Goal: Transaction & Acquisition: Register for event/course

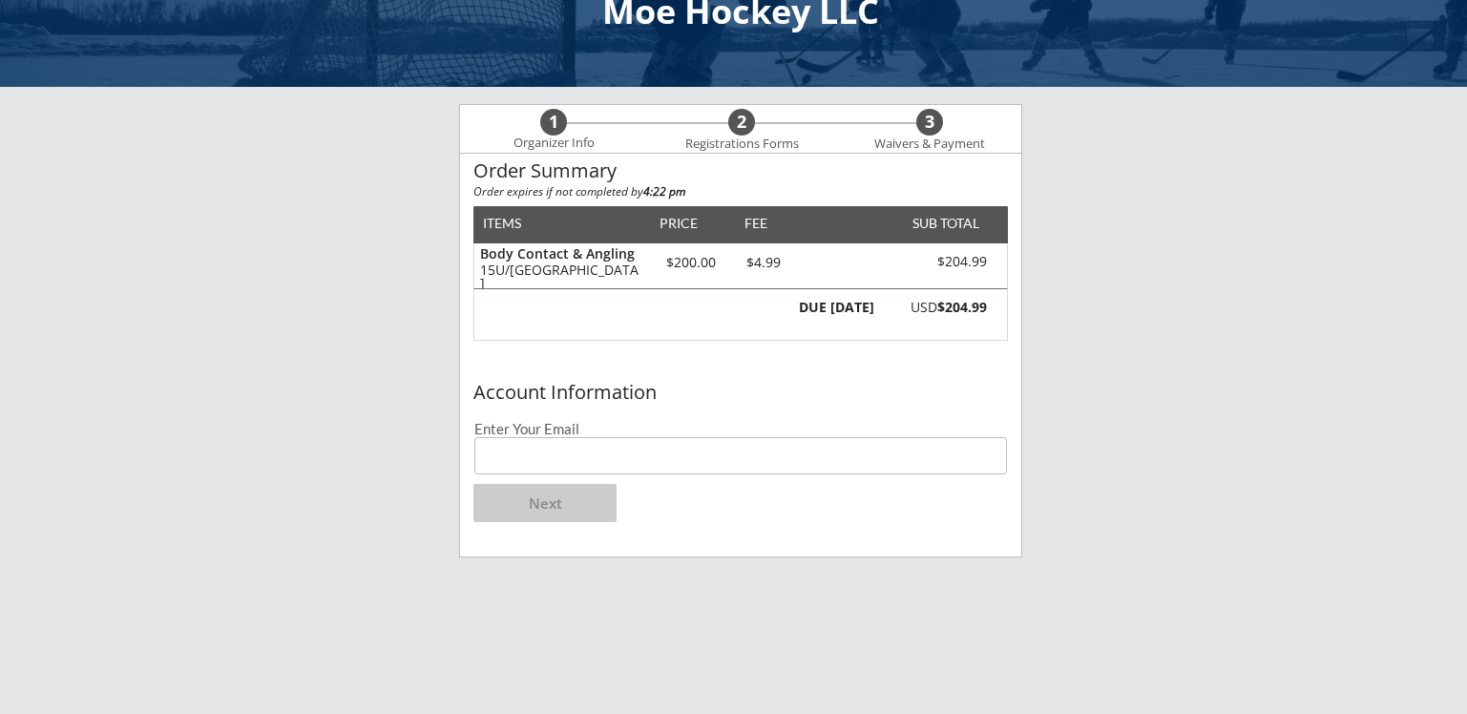
scroll to position [95, 0]
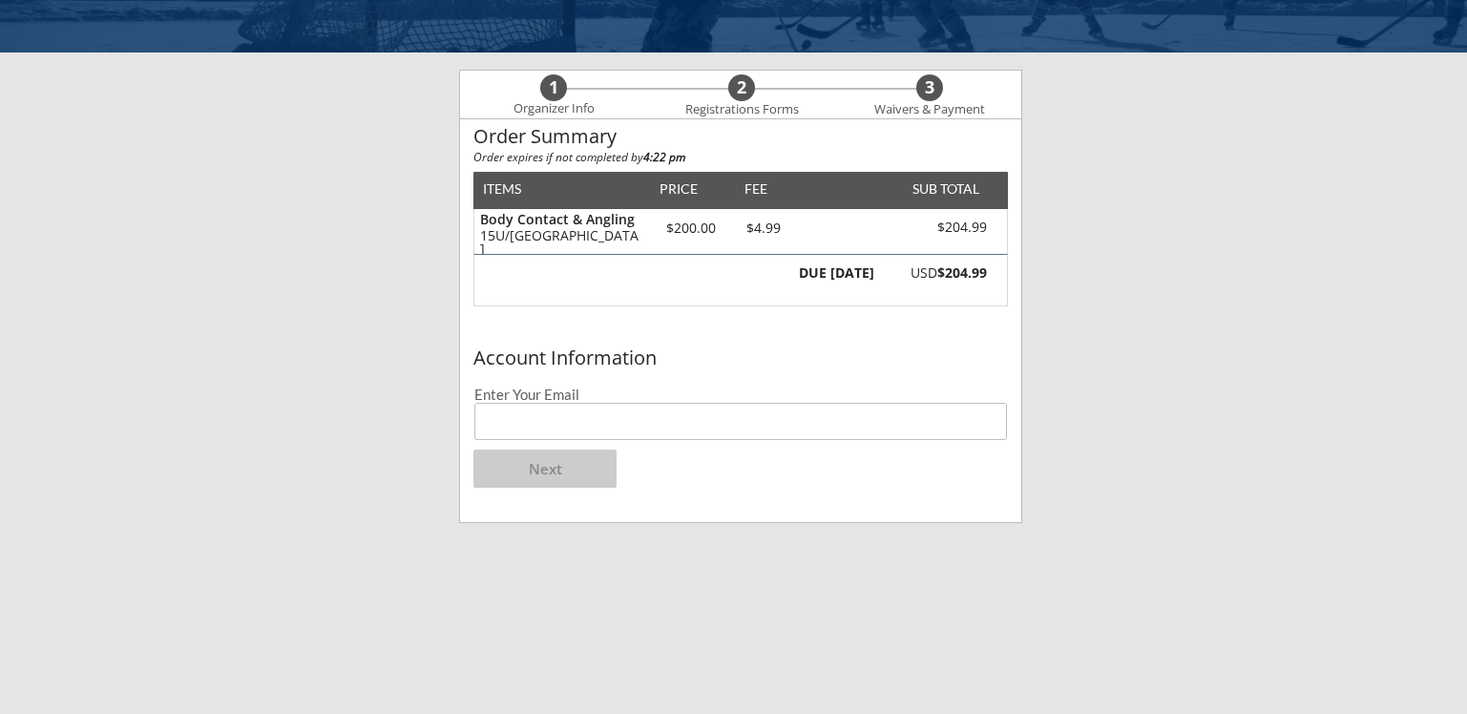
click at [510, 429] on input "email" at bounding box center [740, 421] width 533 height 37
type input "[PERSON_NAME][EMAIL_ADDRESS][PERSON_NAME][DOMAIN_NAME]"
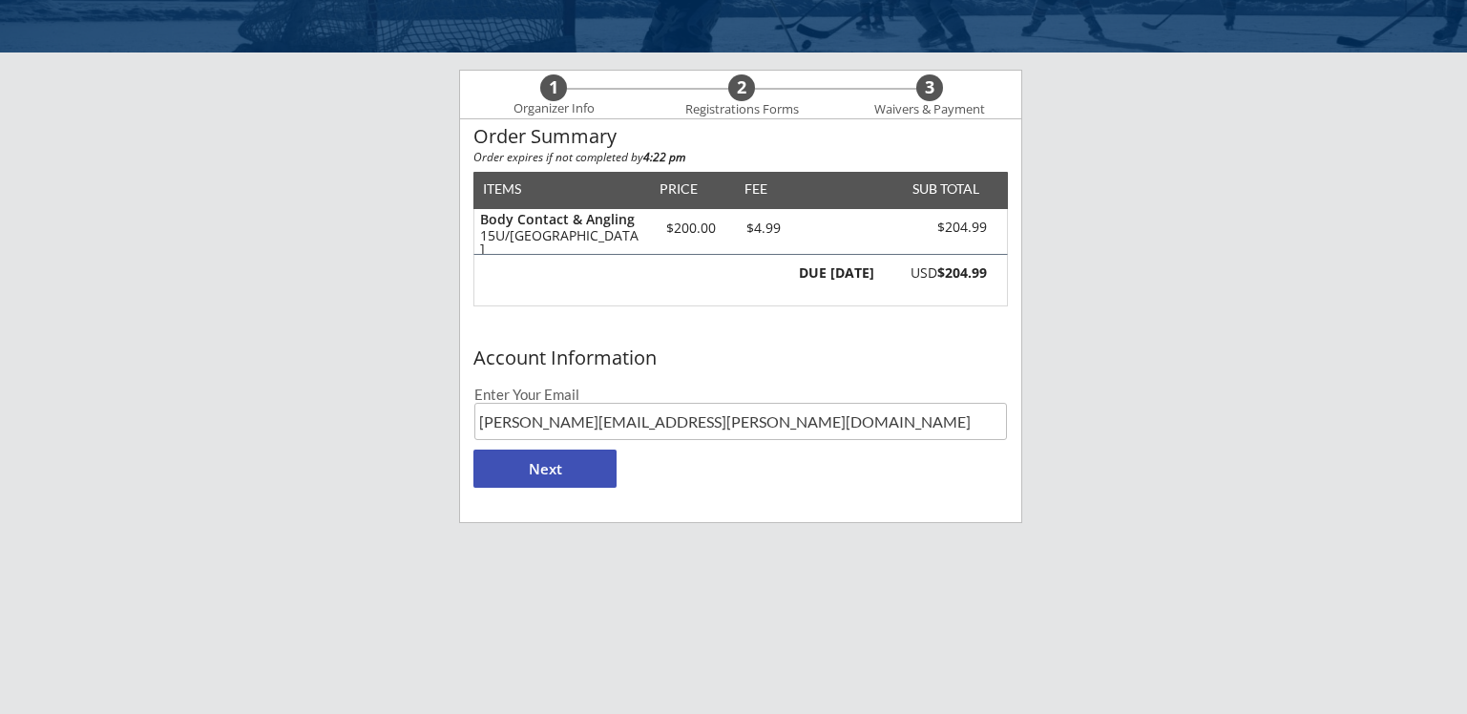
click at [560, 471] on button "Next" at bounding box center [544, 469] width 143 height 38
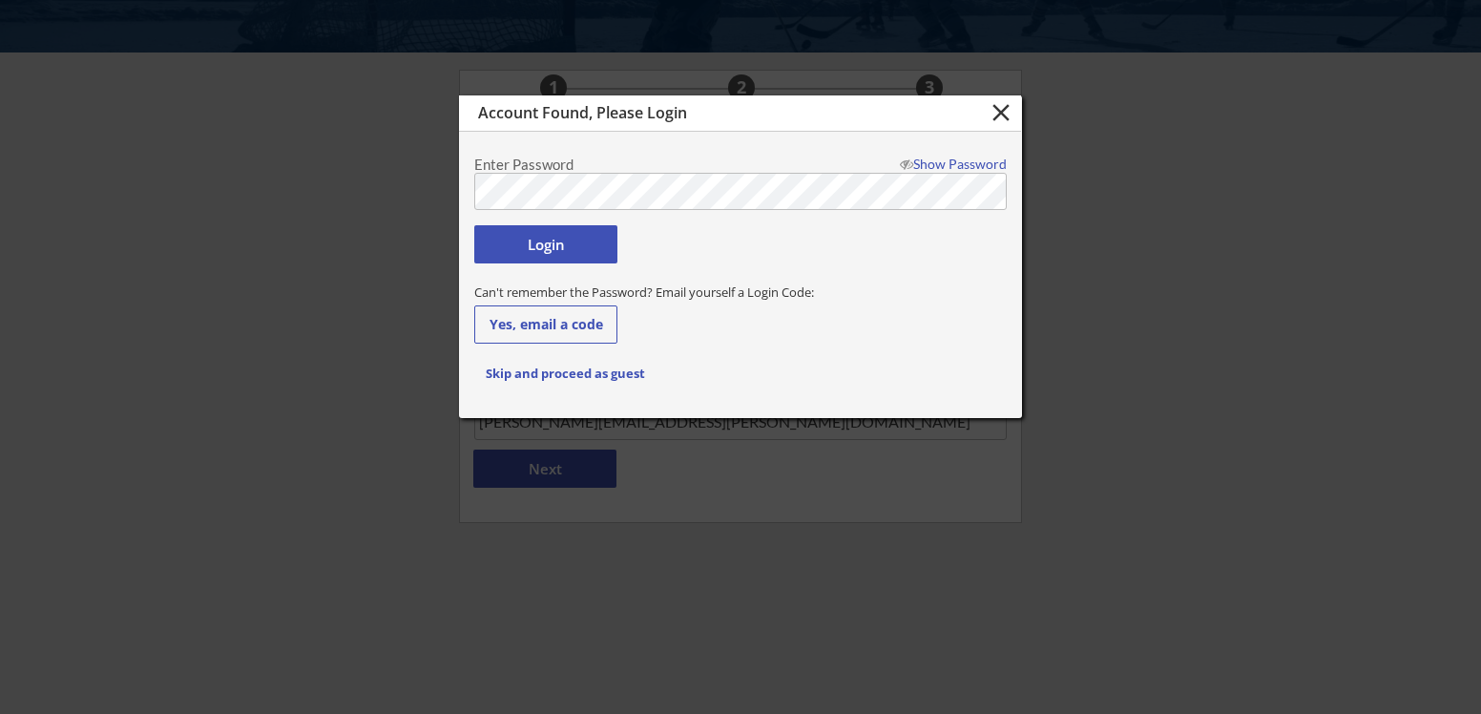
click at [567, 254] on button "Login" at bounding box center [545, 244] width 143 height 38
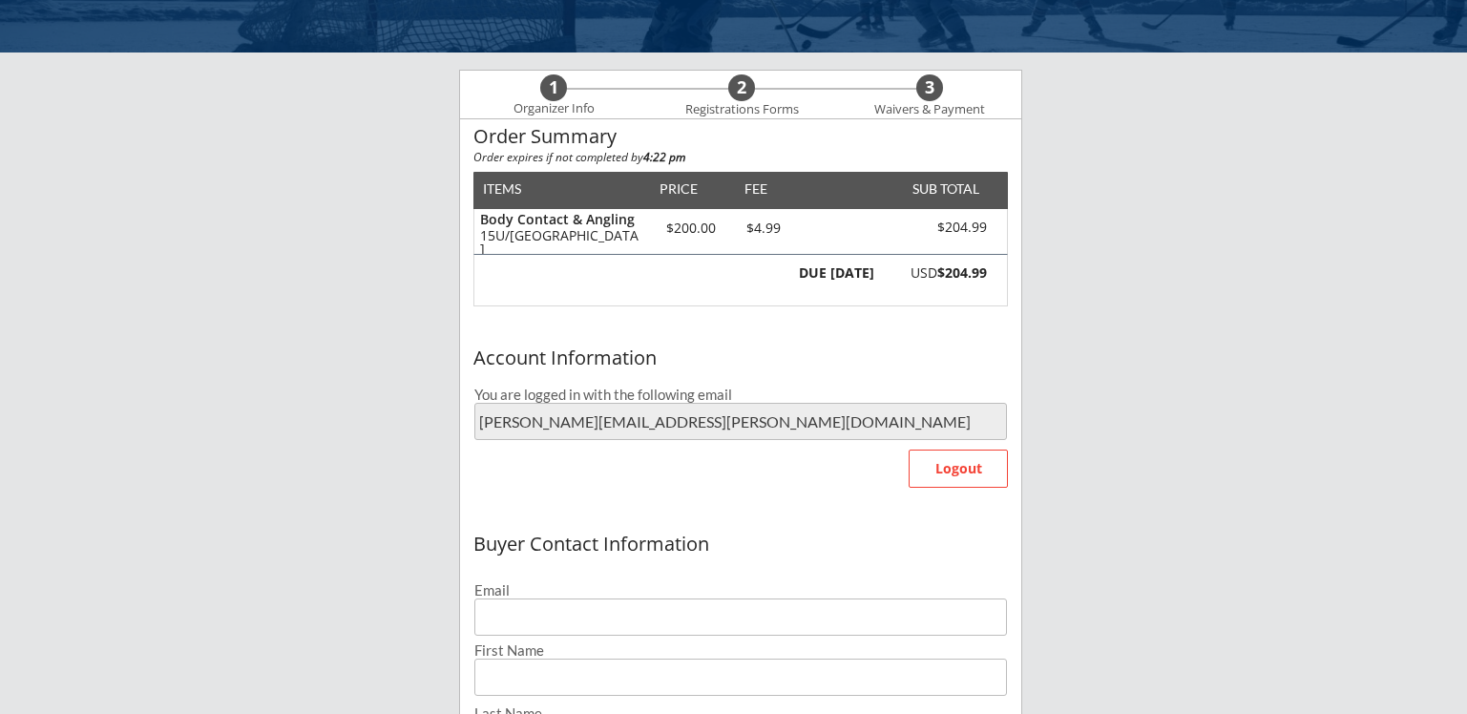
type input "[PERSON_NAME][EMAIL_ADDRESS][PERSON_NAME][DOMAIN_NAME]"
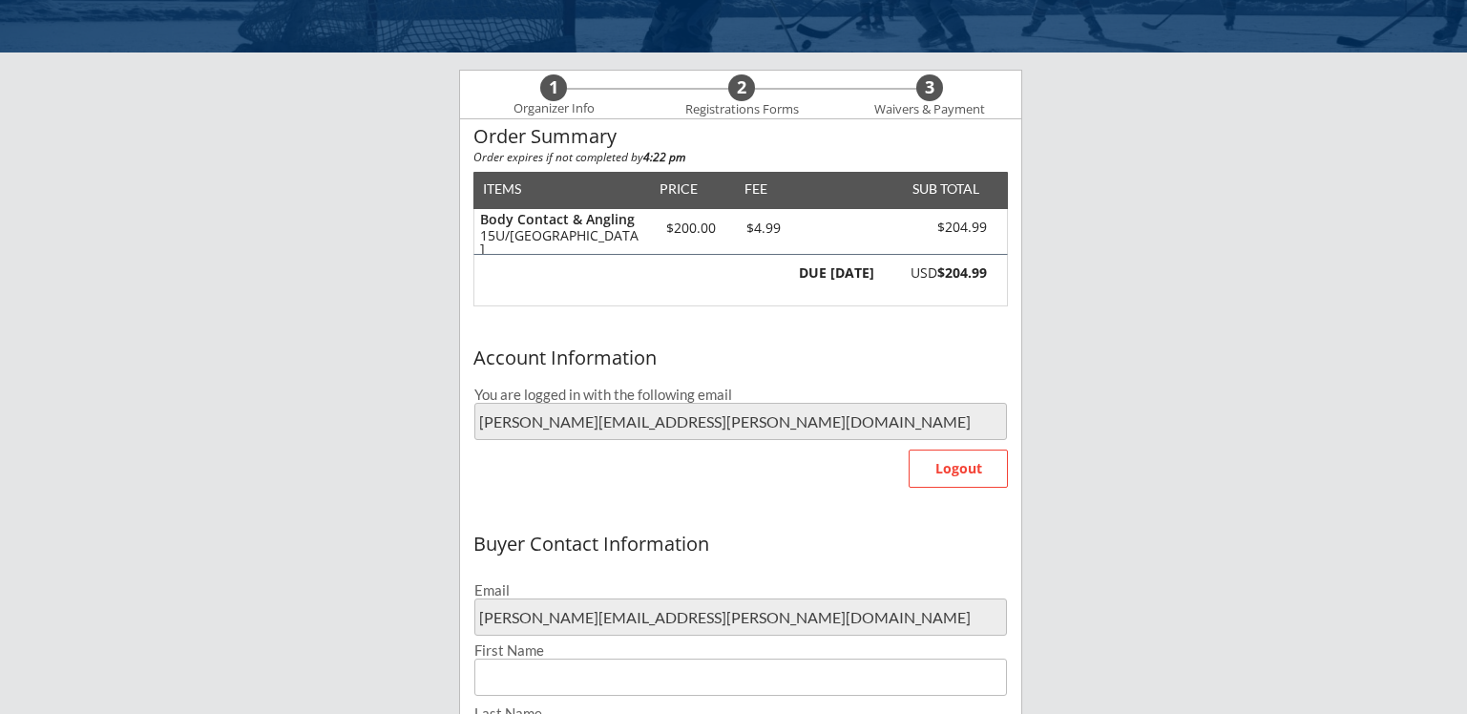
type input "[PERSON_NAME]"
type input "[PHONE_NUMBER]"
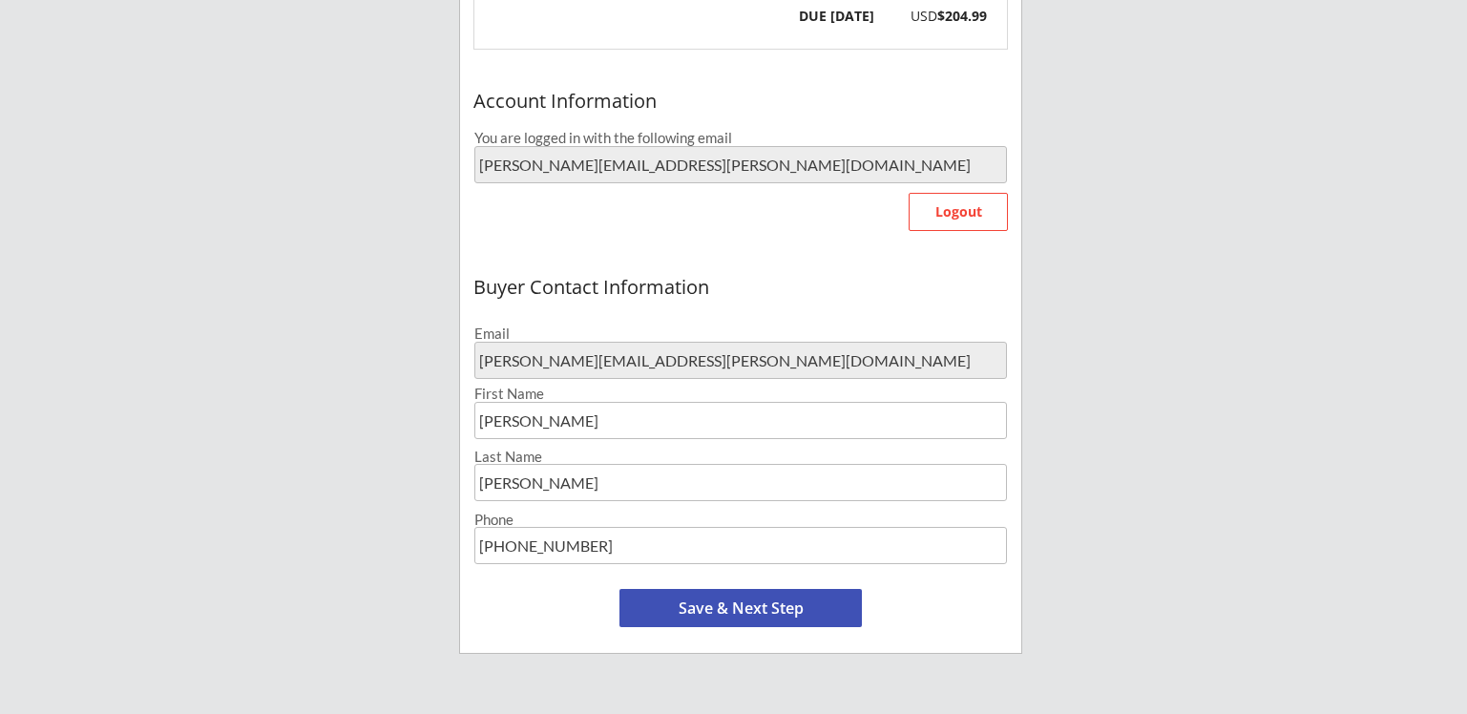
scroll to position [477, 0]
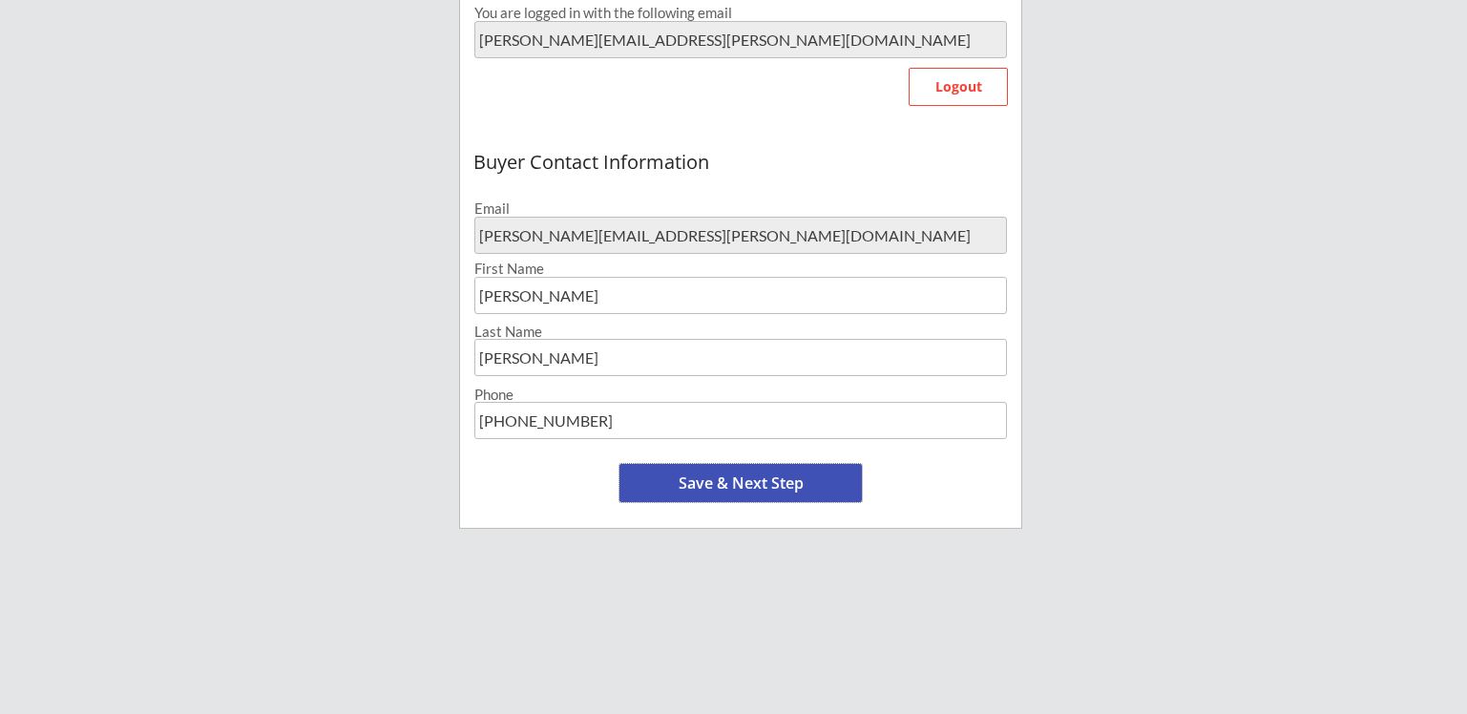
click at [754, 480] on button "Save & Next Step" at bounding box center [740, 483] width 242 height 38
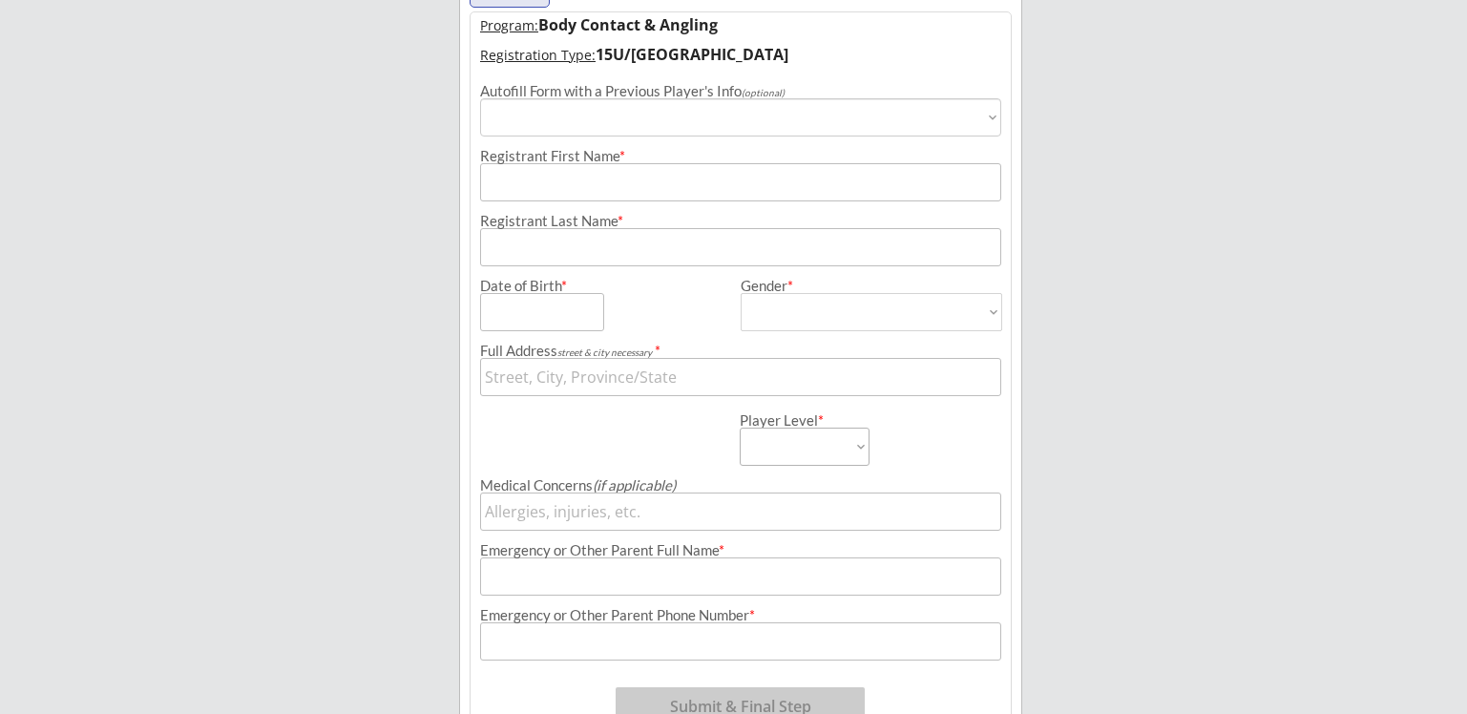
scroll to position [146, 0]
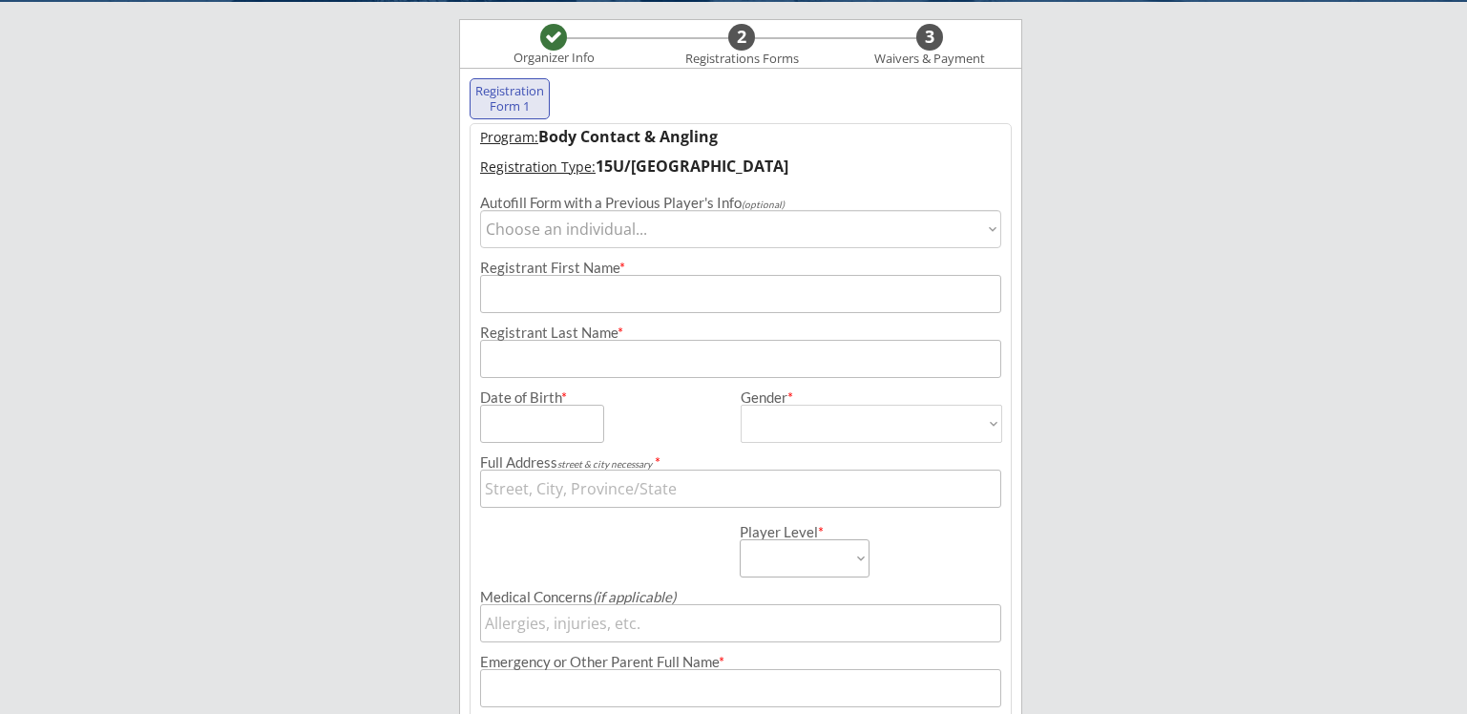
click at [990, 225] on select "Choose an individual... [PERSON_NAME]" at bounding box center [740, 229] width 521 height 38
select select ""1348695171700984260__LOOKUP__1687312852356x248407757281558530""
click at [480, 210] on select "Choose an individual... [PERSON_NAME]" at bounding box center [740, 229] width 521 height 38
type input "[PERSON_NAME]"
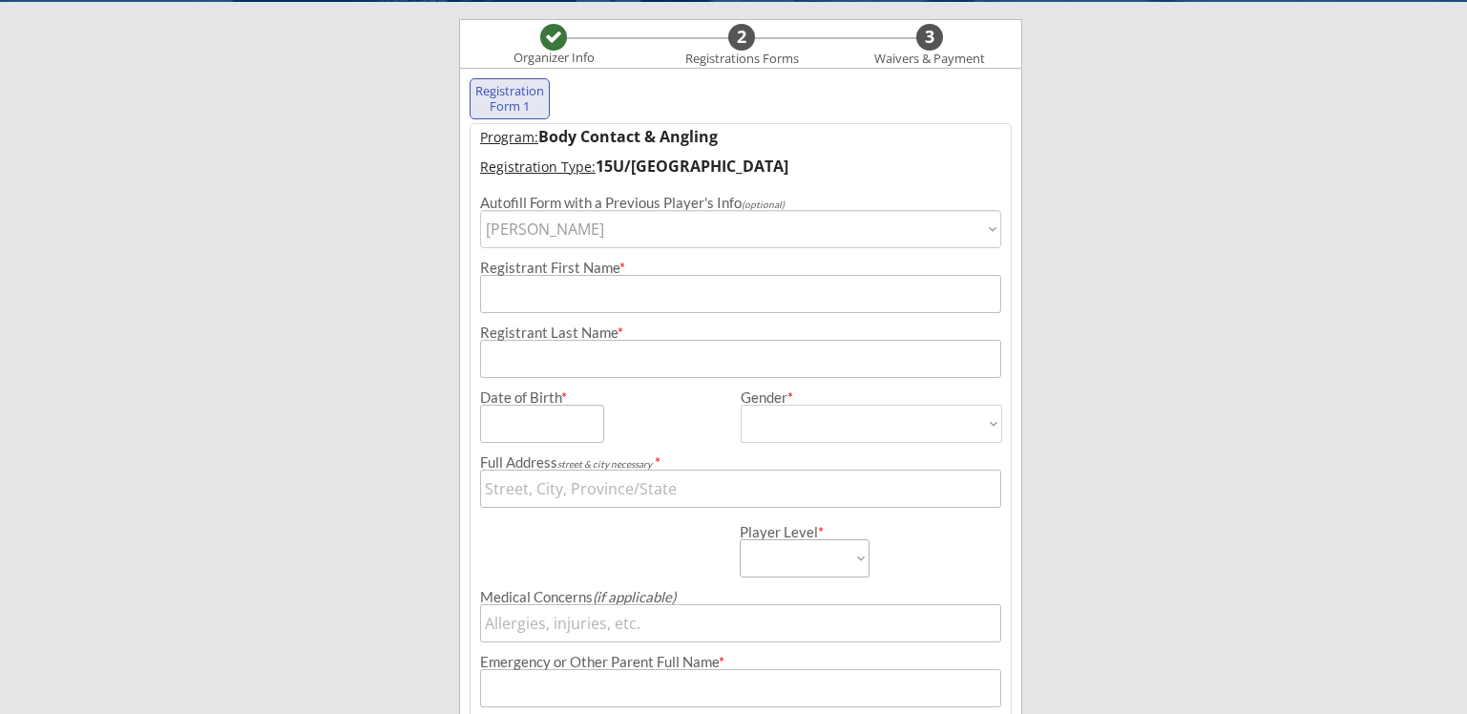
type input "[DATE]"
type input "[STREET_ADDRESS][PERSON_NAME]"
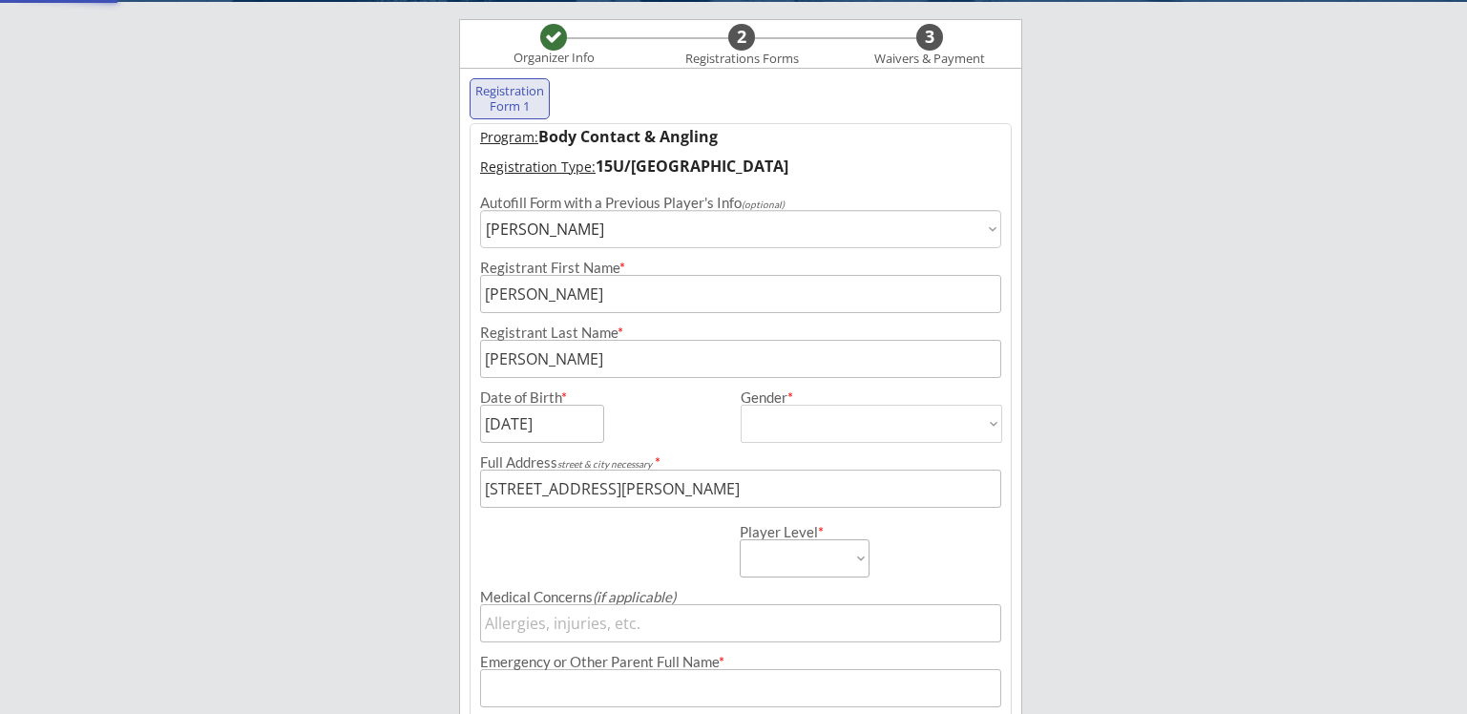
type input "[DEMOGRAPHIC_DATA]"
select select ""[DEMOGRAPHIC_DATA]""
type input "[PERSON_NAME]"
type input "[PHONE_NUMBER]"
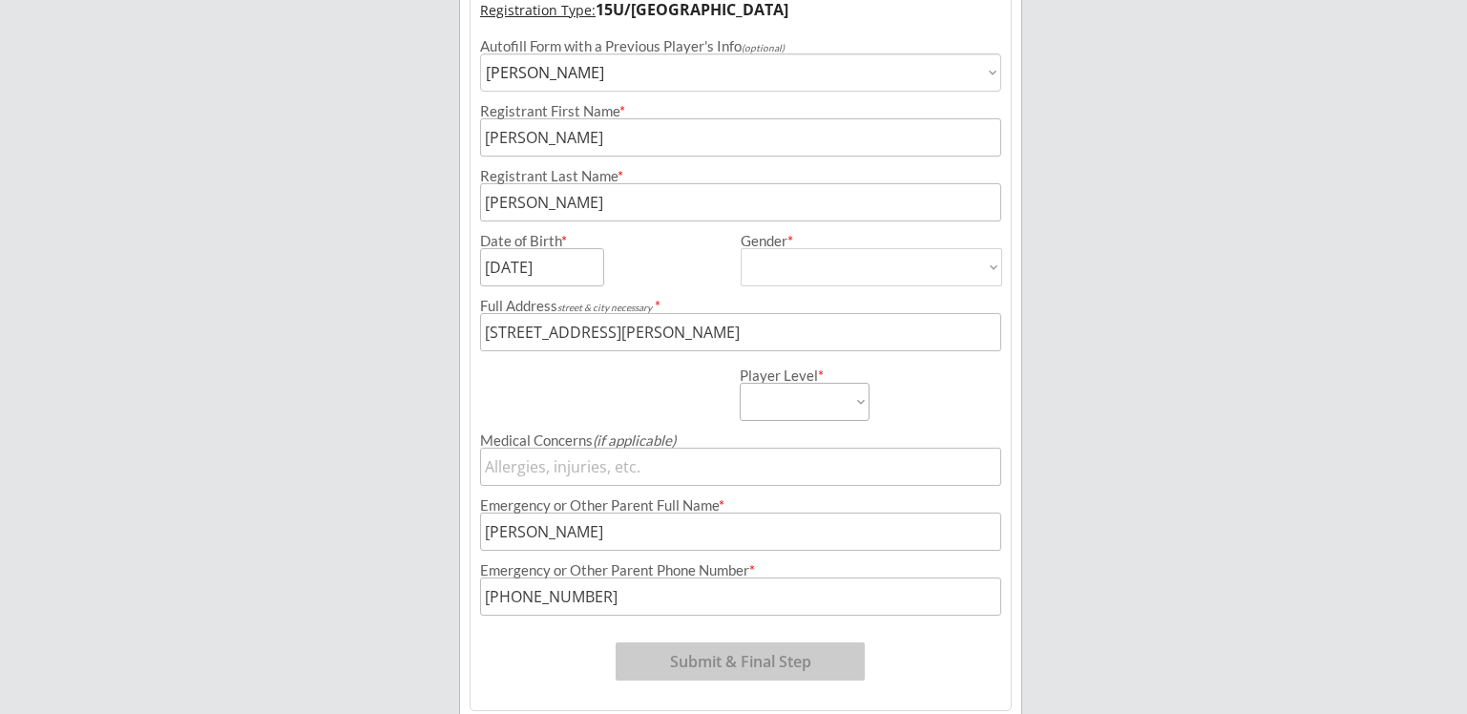
scroll to position [337, 0]
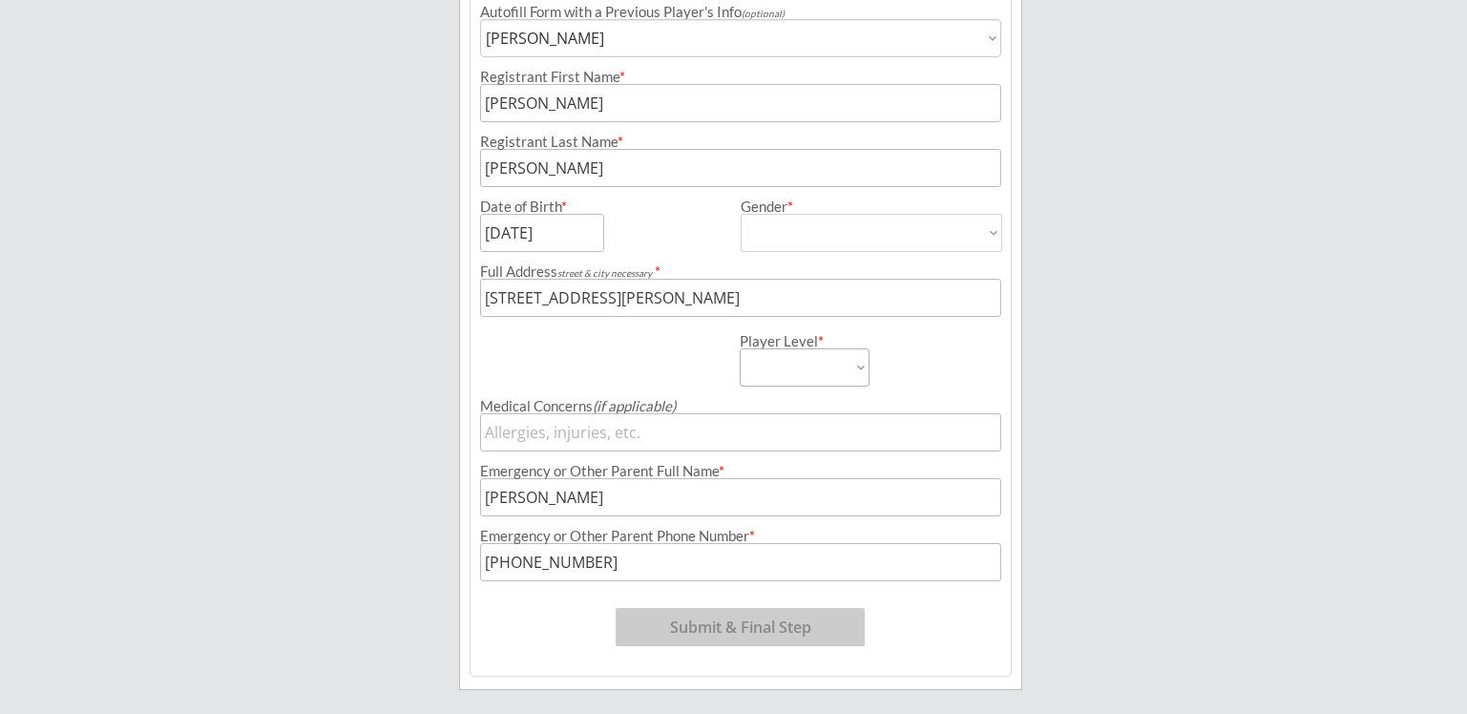
click at [859, 372] on select "10U 12U 15U JV Varsity" at bounding box center [805, 367] width 130 height 38
select select ""15U""
click at [740, 348] on select "10U 12U 15U JV Varsity" at bounding box center [805, 367] width 130 height 38
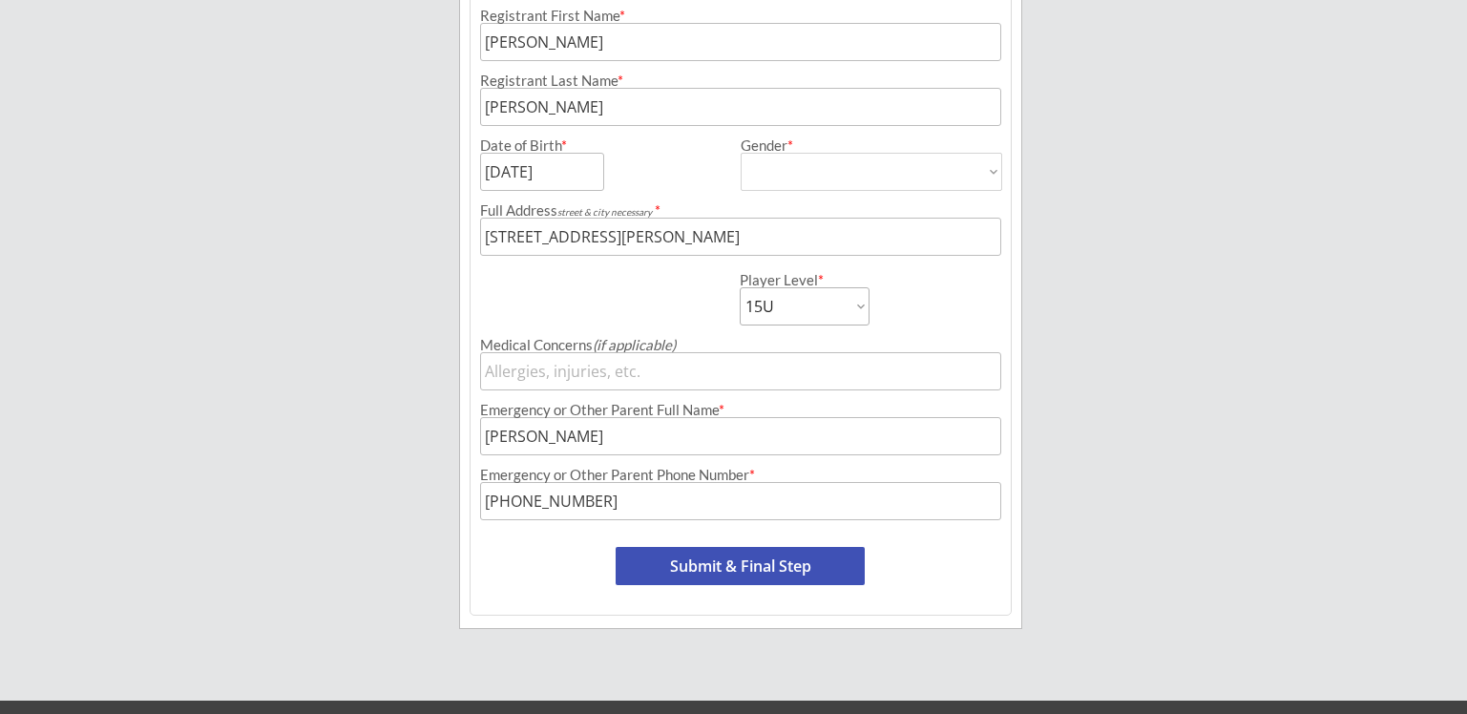
scroll to position [432, 0]
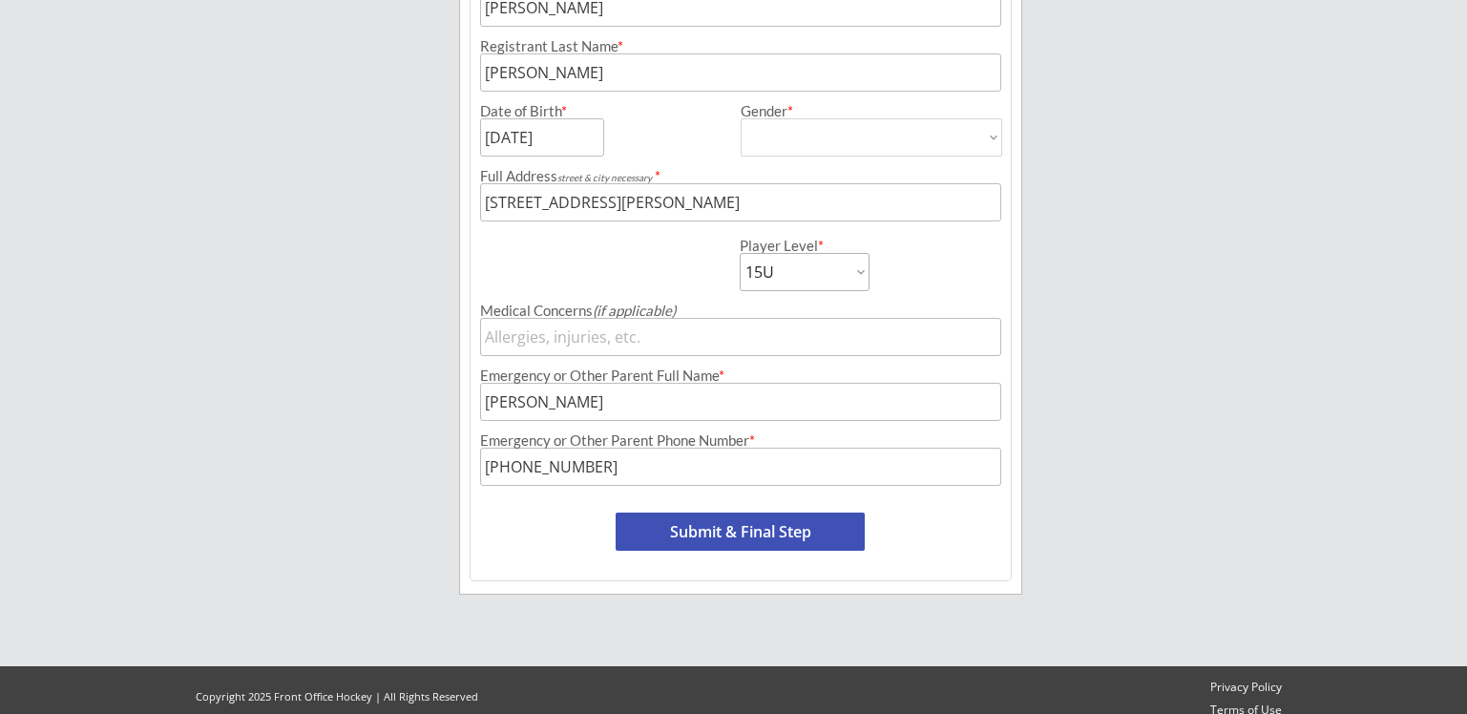
click at [725, 531] on button "Submit & Final Step" at bounding box center [740, 532] width 249 height 38
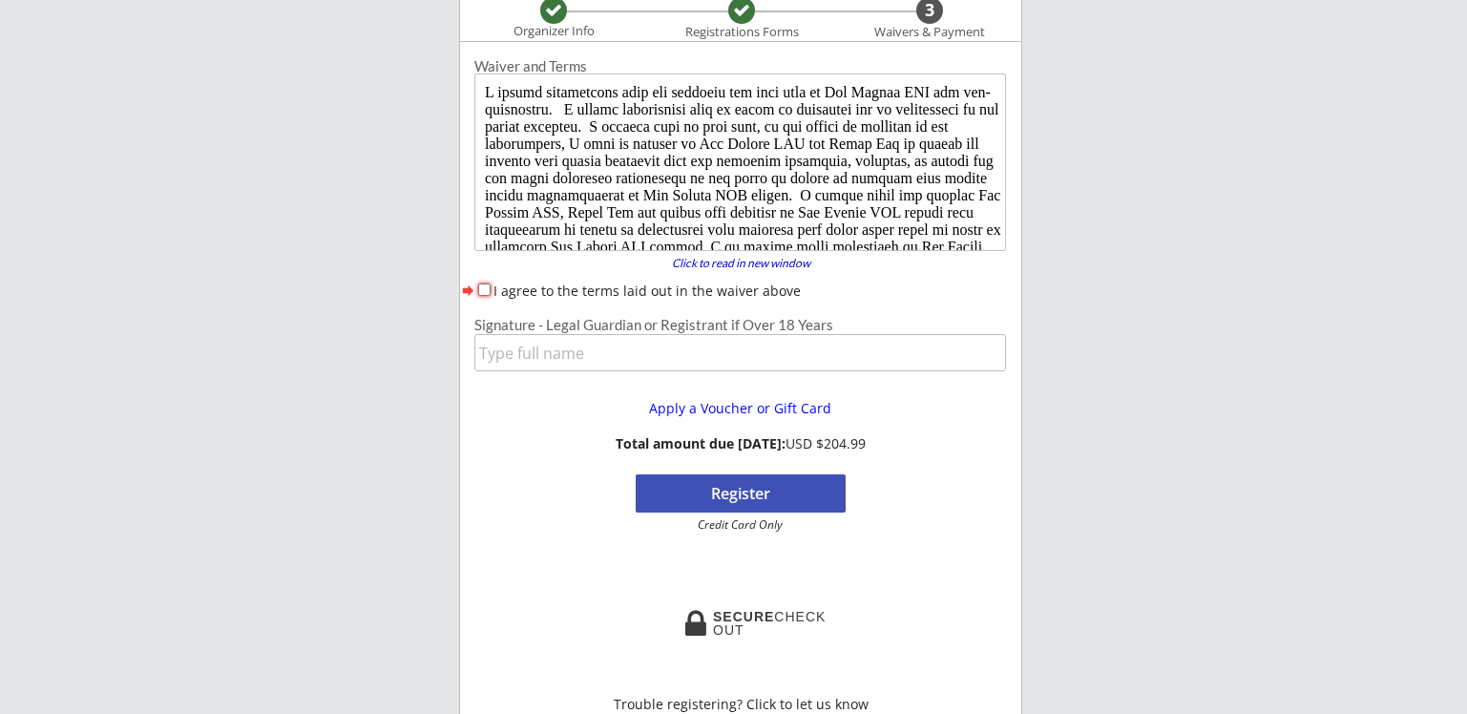
scroll to position [165, 0]
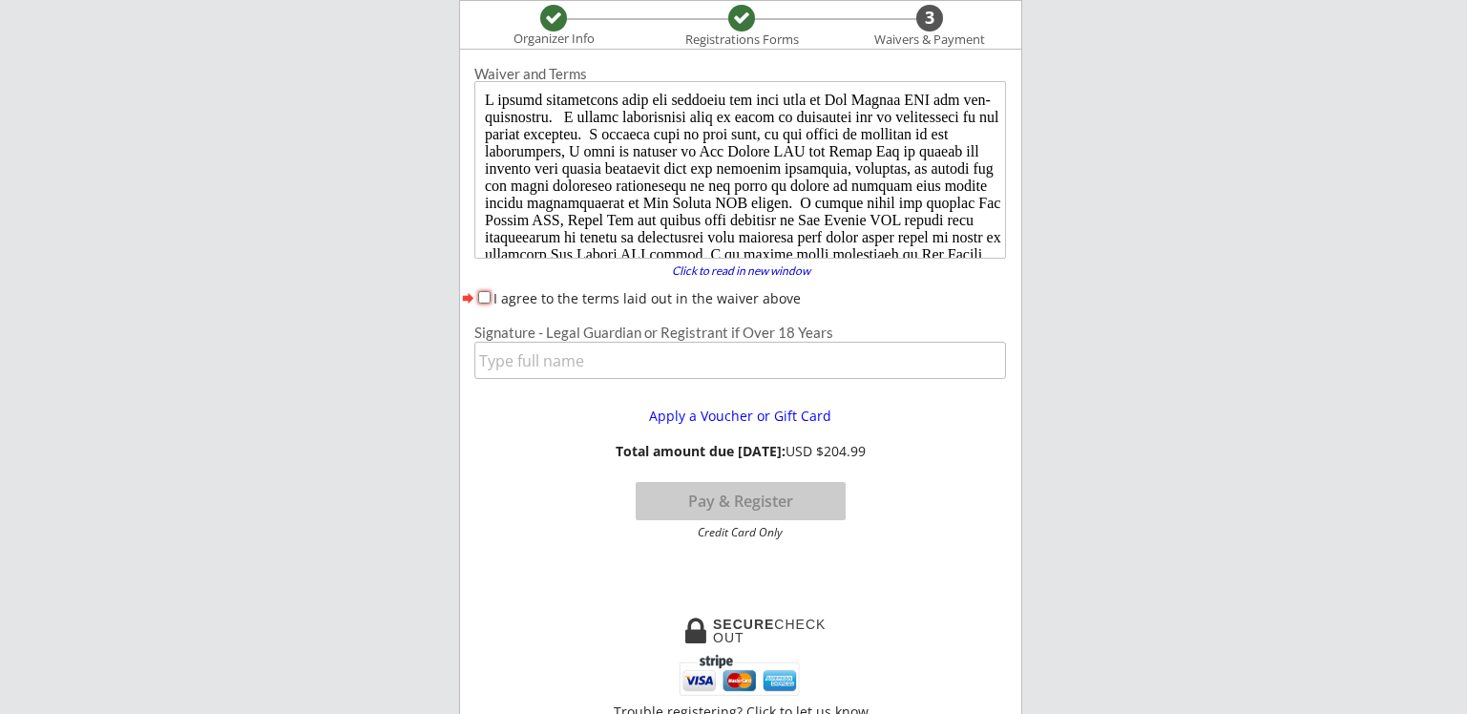
click at [480, 297] on input "I agree to the terms laid out in the waiver above" at bounding box center [484, 297] width 12 height 12
checkbox input "true"
click at [506, 361] on input "input" at bounding box center [740, 360] width 532 height 37
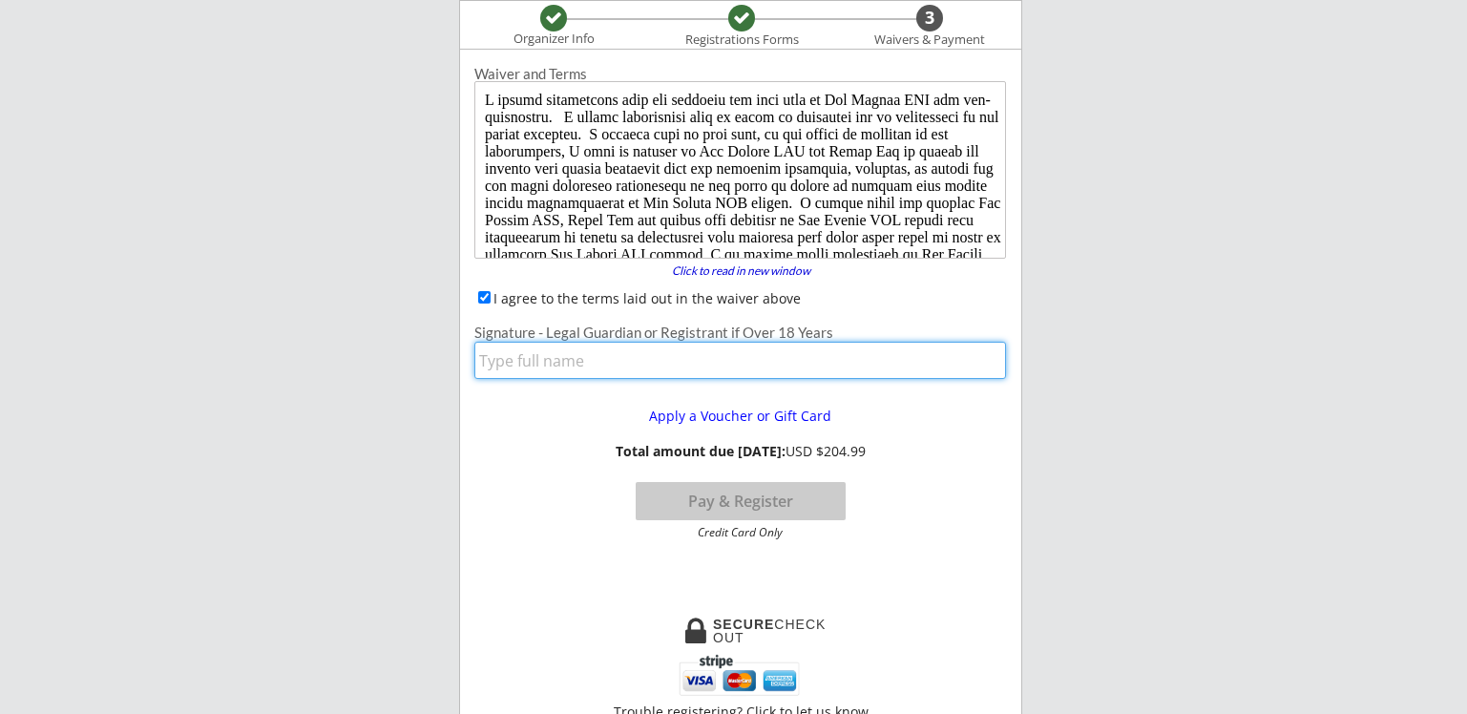
type input "[PERSON_NAME]"
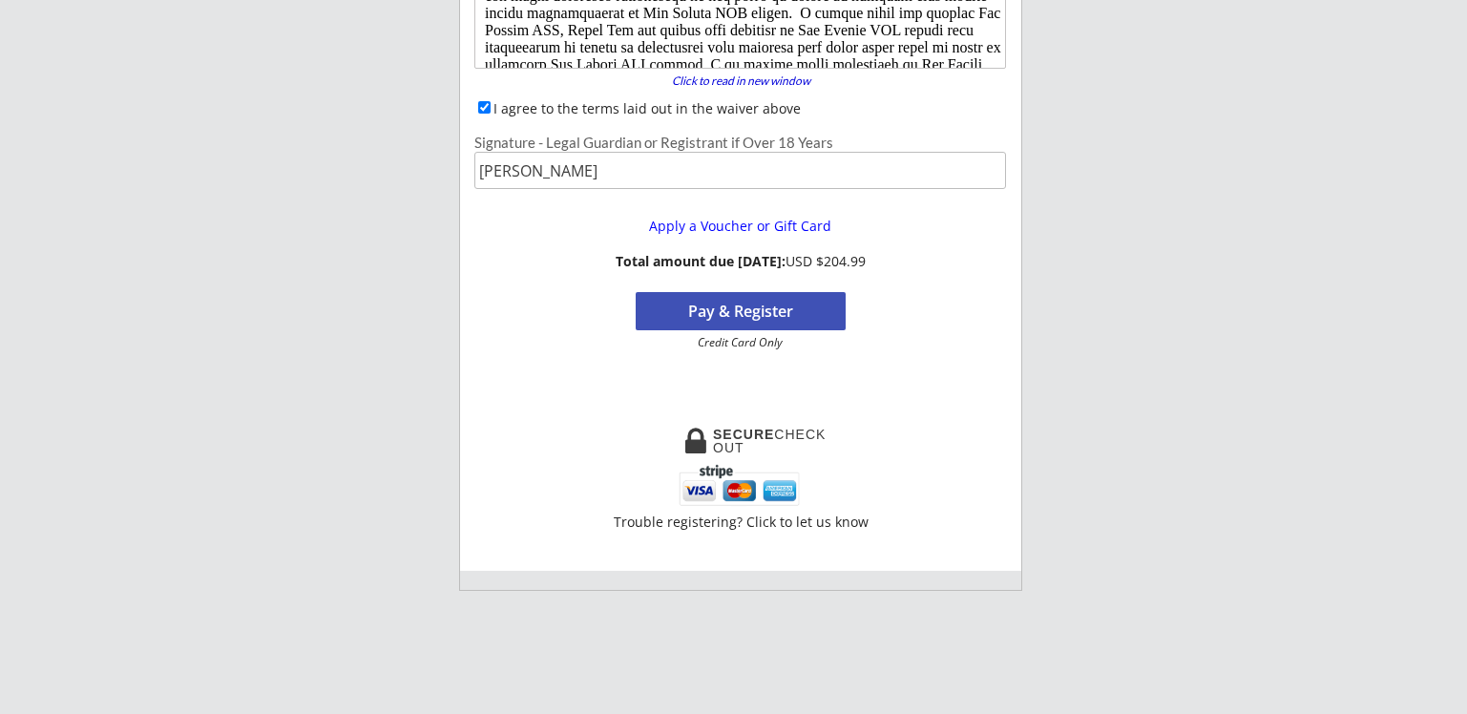
scroll to position [356, 0]
click at [782, 312] on button "Pay & Register" at bounding box center [741, 310] width 210 height 38
